Goal: Task Accomplishment & Management: Manage account settings

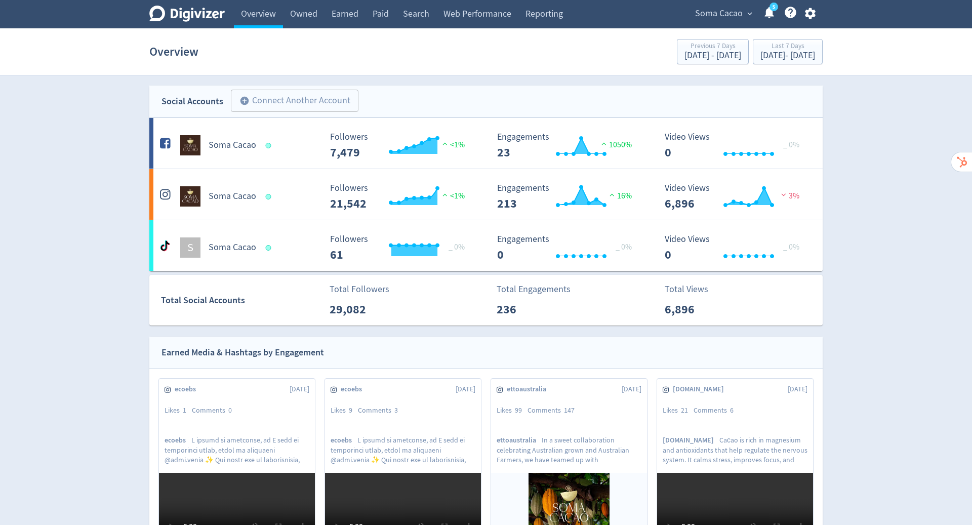
click at [811, 9] on icon "button" at bounding box center [809, 13] width 11 height 11
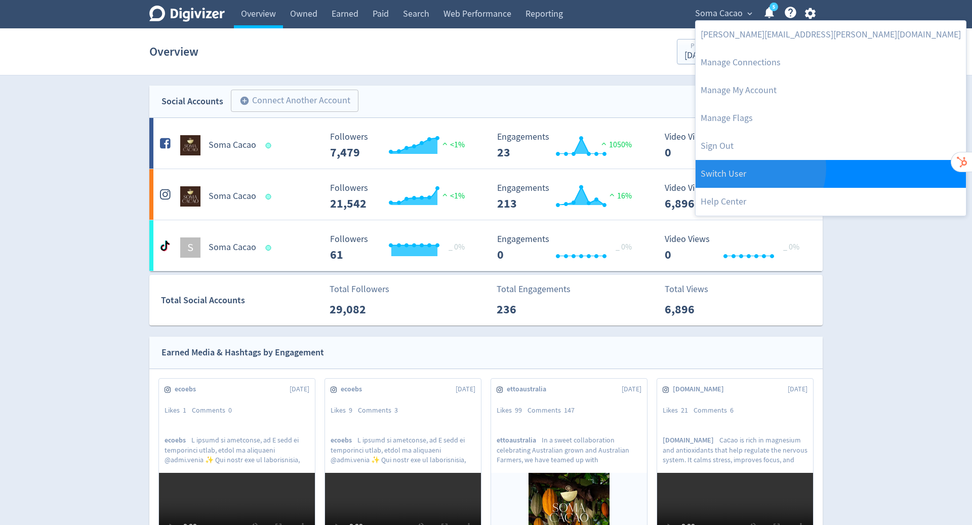
click at [756, 168] on link "Switch User" at bounding box center [831, 174] width 270 height 28
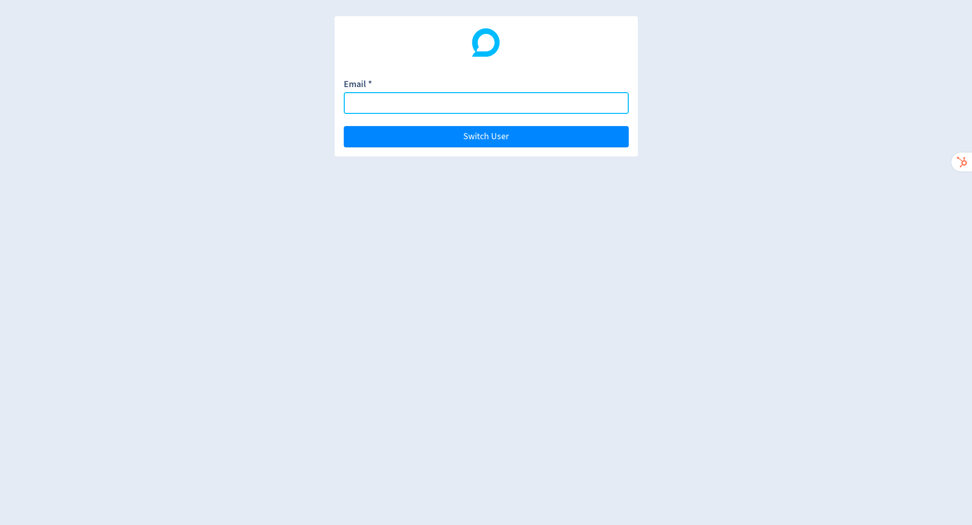
click at [434, 102] on input "Email *" at bounding box center [486, 103] width 285 height 22
paste input "[EMAIL_ADDRESS][DOMAIN_NAME]"
type input "[EMAIL_ADDRESS][DOMAIN_NAME]"
click at [344, 126] on button "Switch User" at bounding box center [486, 136] width 285 height 21
